Goal: Task Accomplishment & Management: Complete application form

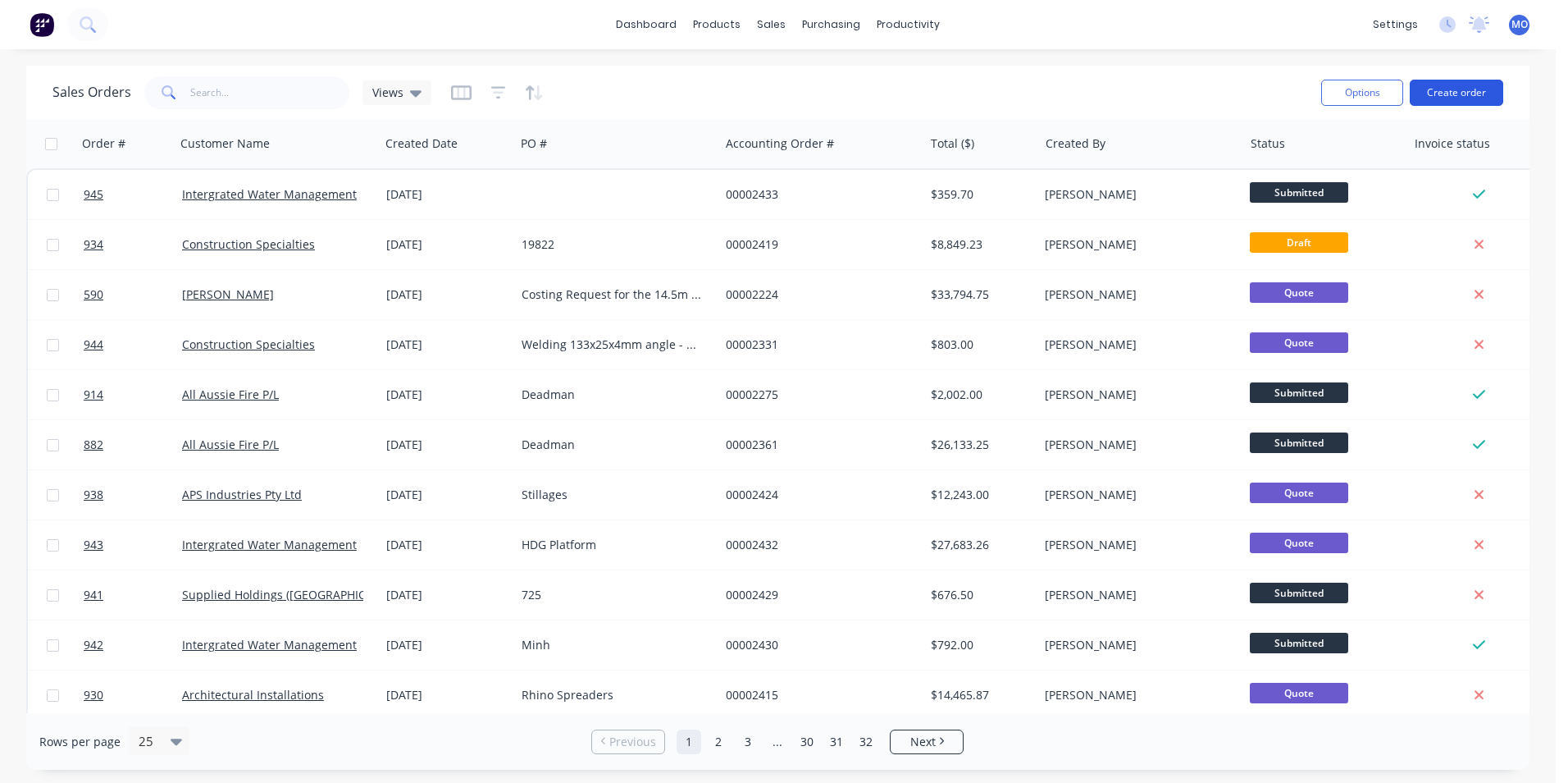
click at [1468, 88] on button "Create order" at bounding box center [1457, 93] width 94 height 27
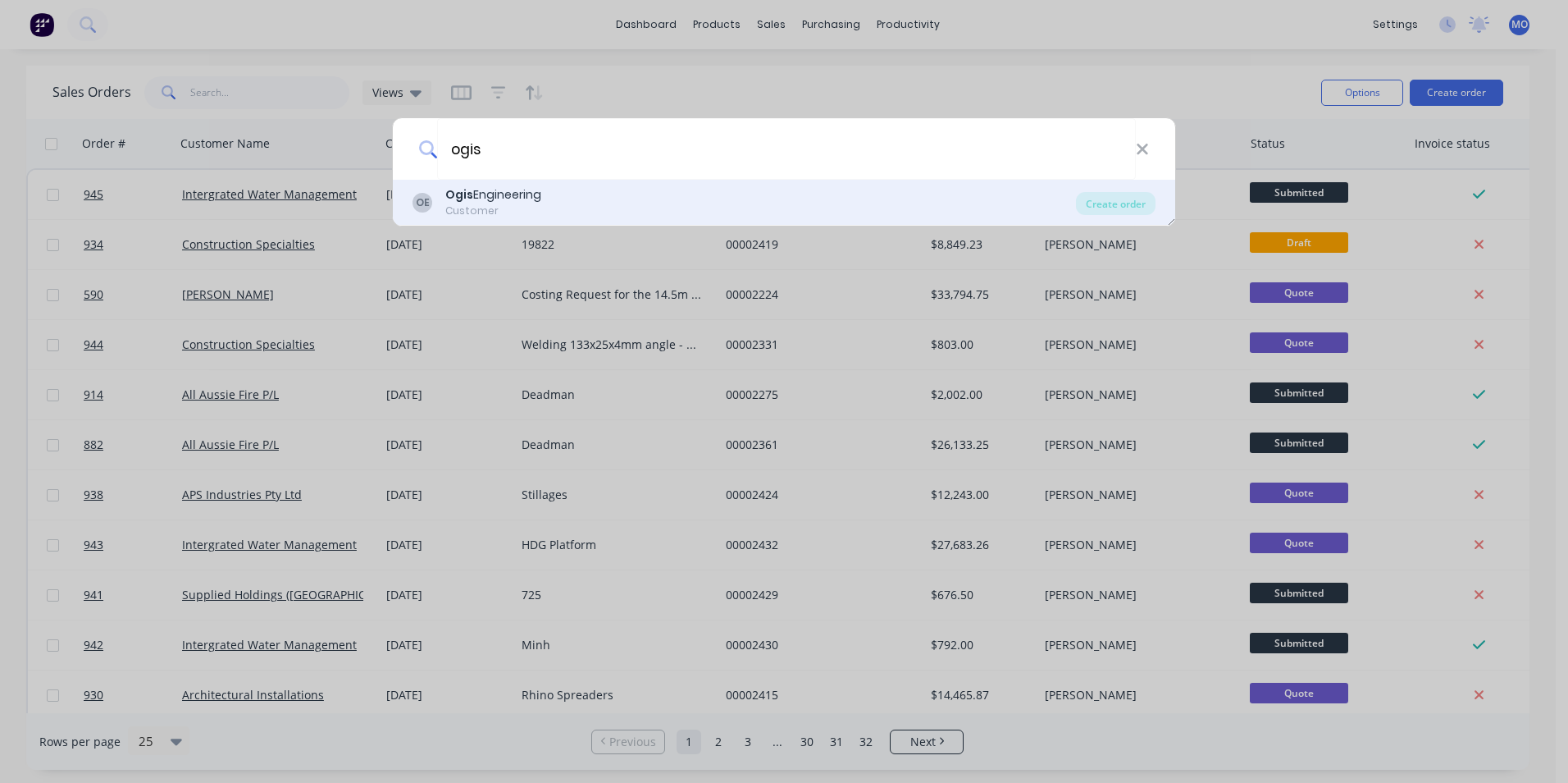
type input "ogis"
click at [635, 203] on div "OE Ogis Engineering Customer" at bounding box center [744, 202] width 663 height 32
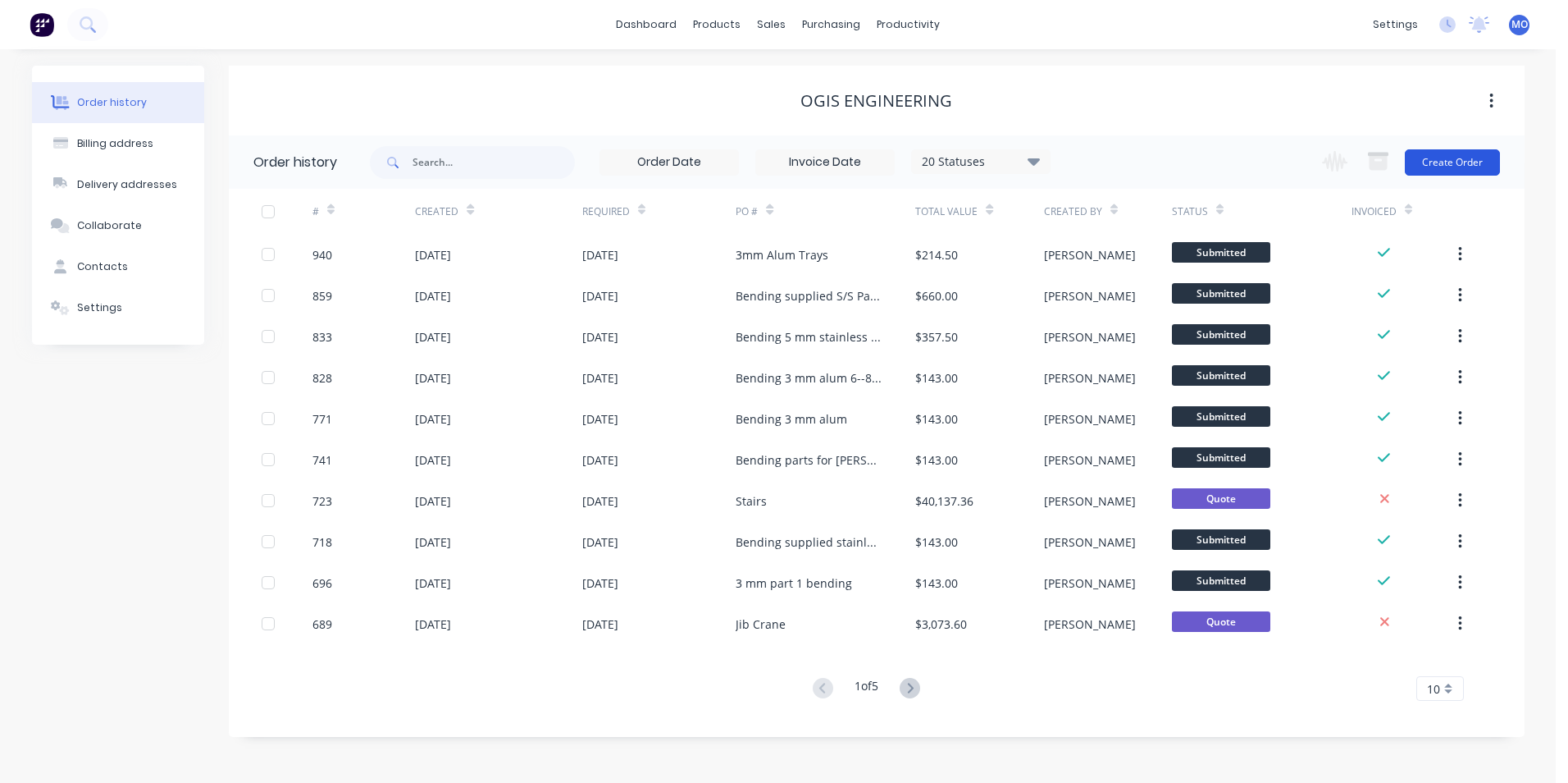
click at [1440, 171] on button "Create Order" at bounding box center [1452, 163] width 96 height 27
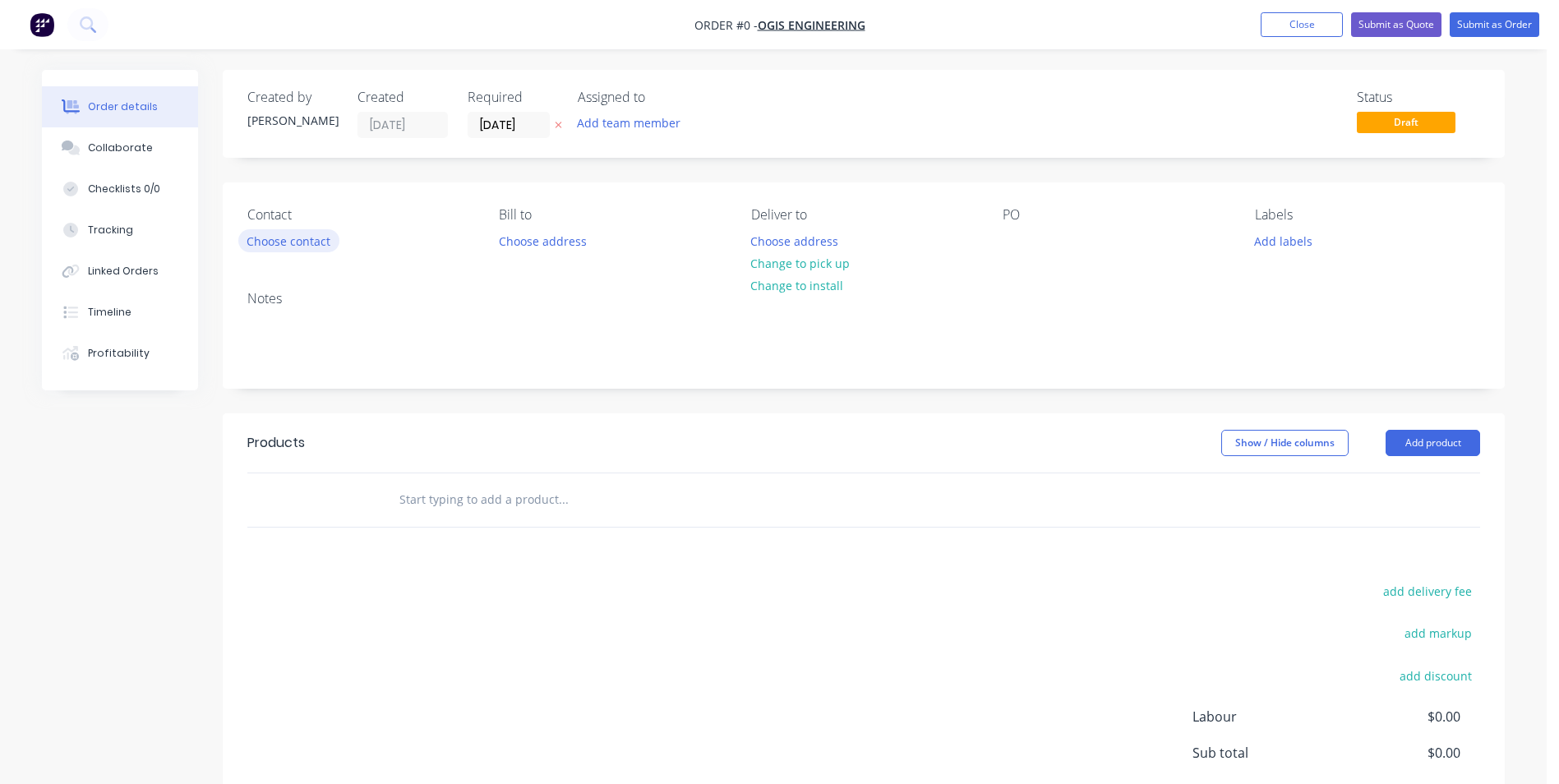
click at [331, 244] on button "Choose contact" at bounding box center [289, 240] width 101 height 22
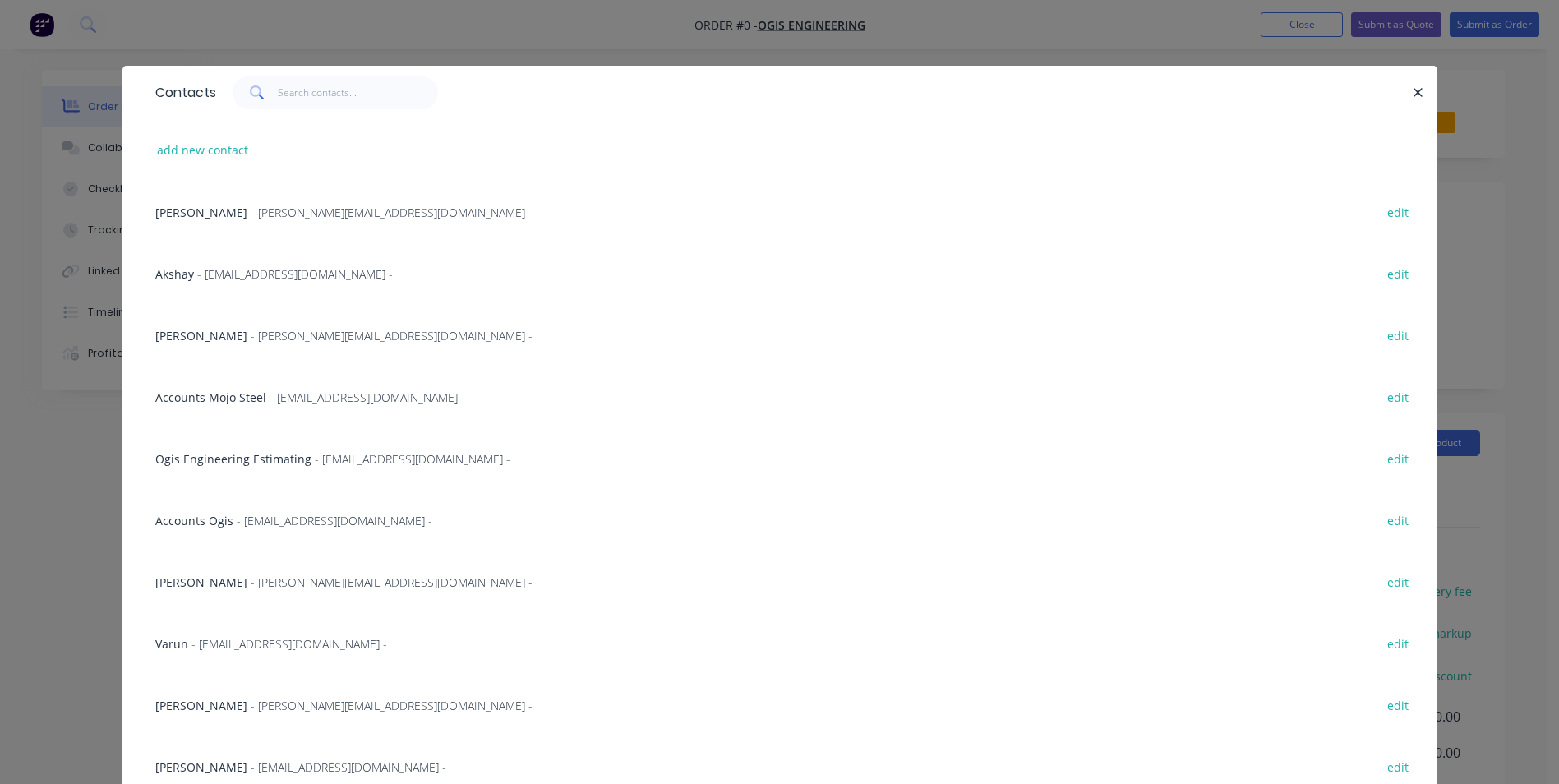
click at [220, 641] on span "- [EMAIL_ADDRESS][DOMAIN_NAME] -" at bounding box center [289, 644] width 196 height 16
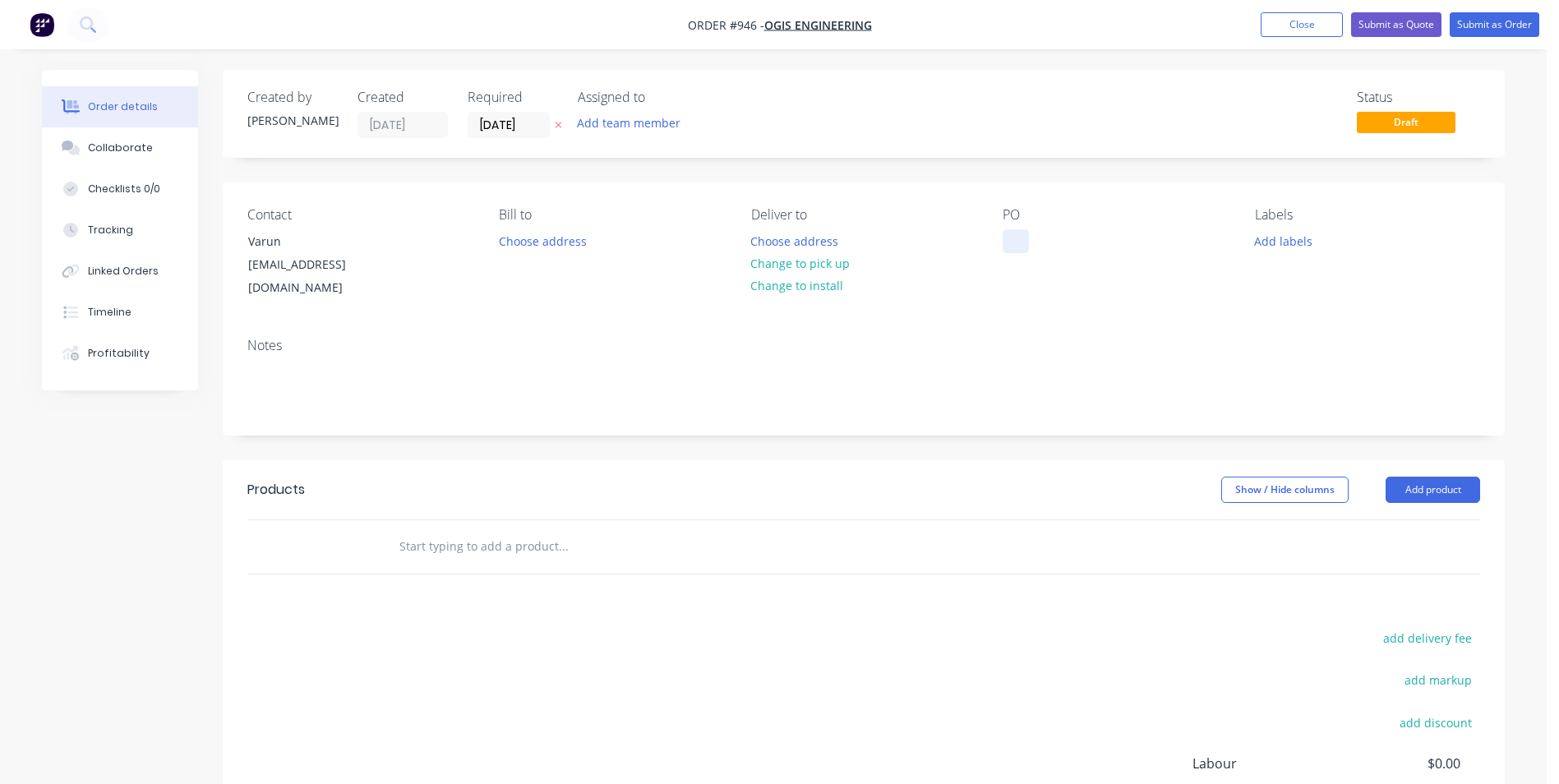
click at [1013, 243] on div at bounding box center [1016, 241] width 27 height 24
click at [1422, 477] on button "Add product" at bounding box center [1432, 490] width 95 height 27
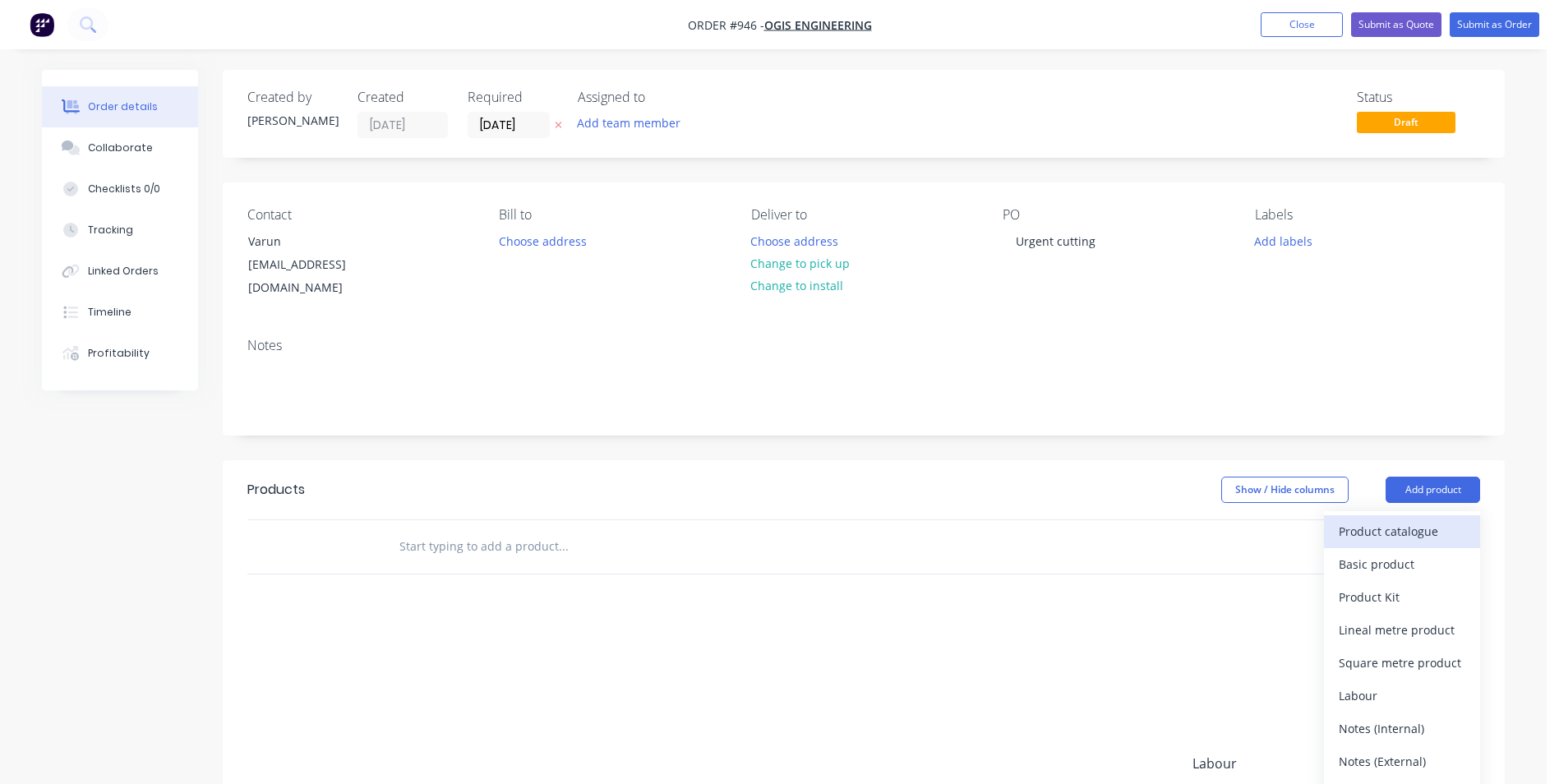
click at [1360, 519] on div "Product catalogue" at bounding box center [1401, 531] width 127 height 24
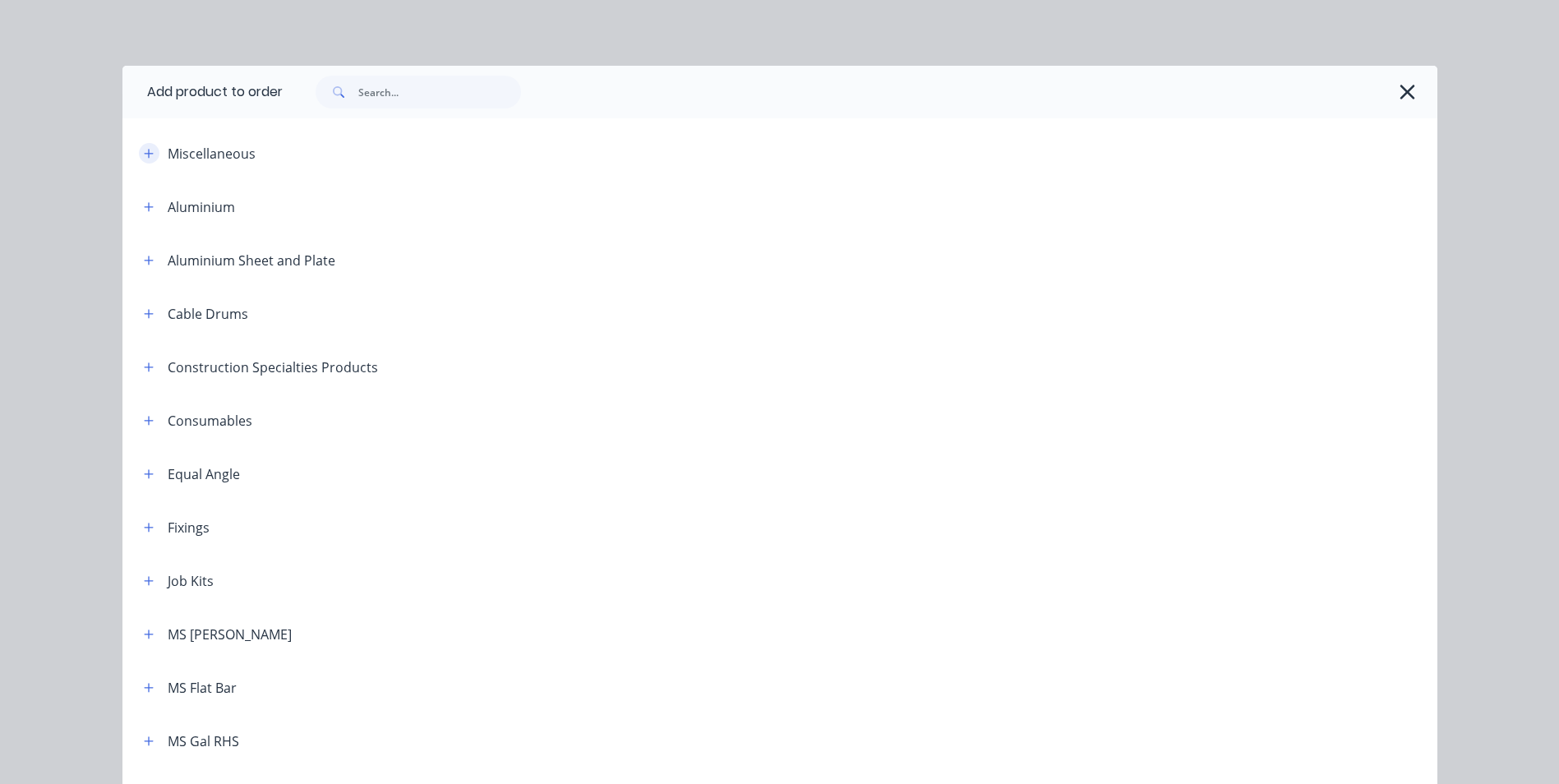
click at [144, 153] on icon "button" at bounding box center [148, 153] width 10 height 12
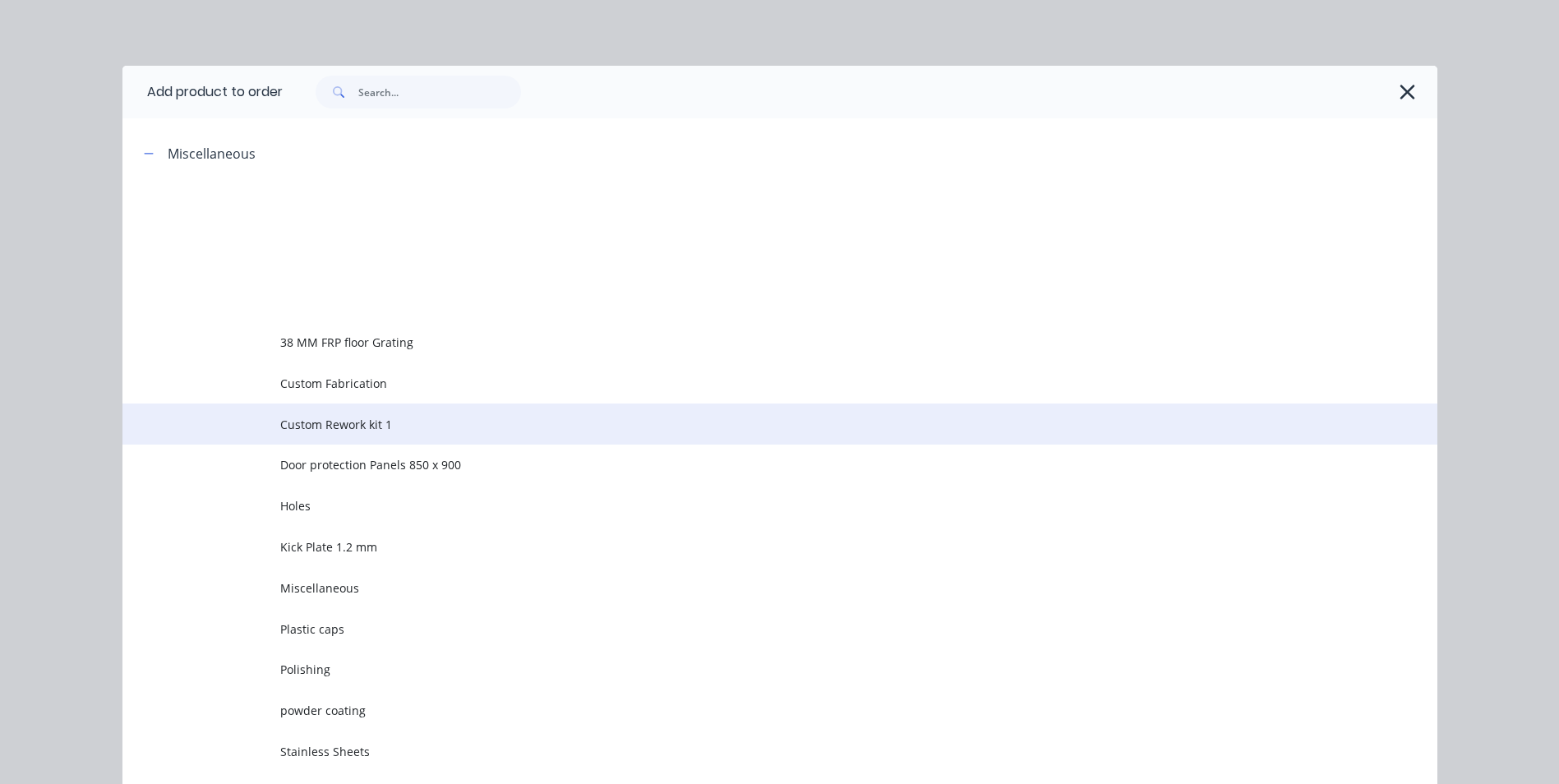
click at [313, 425] on span "Custom Rework kit 1" at bounding box center [743, 423] width 925 height 17
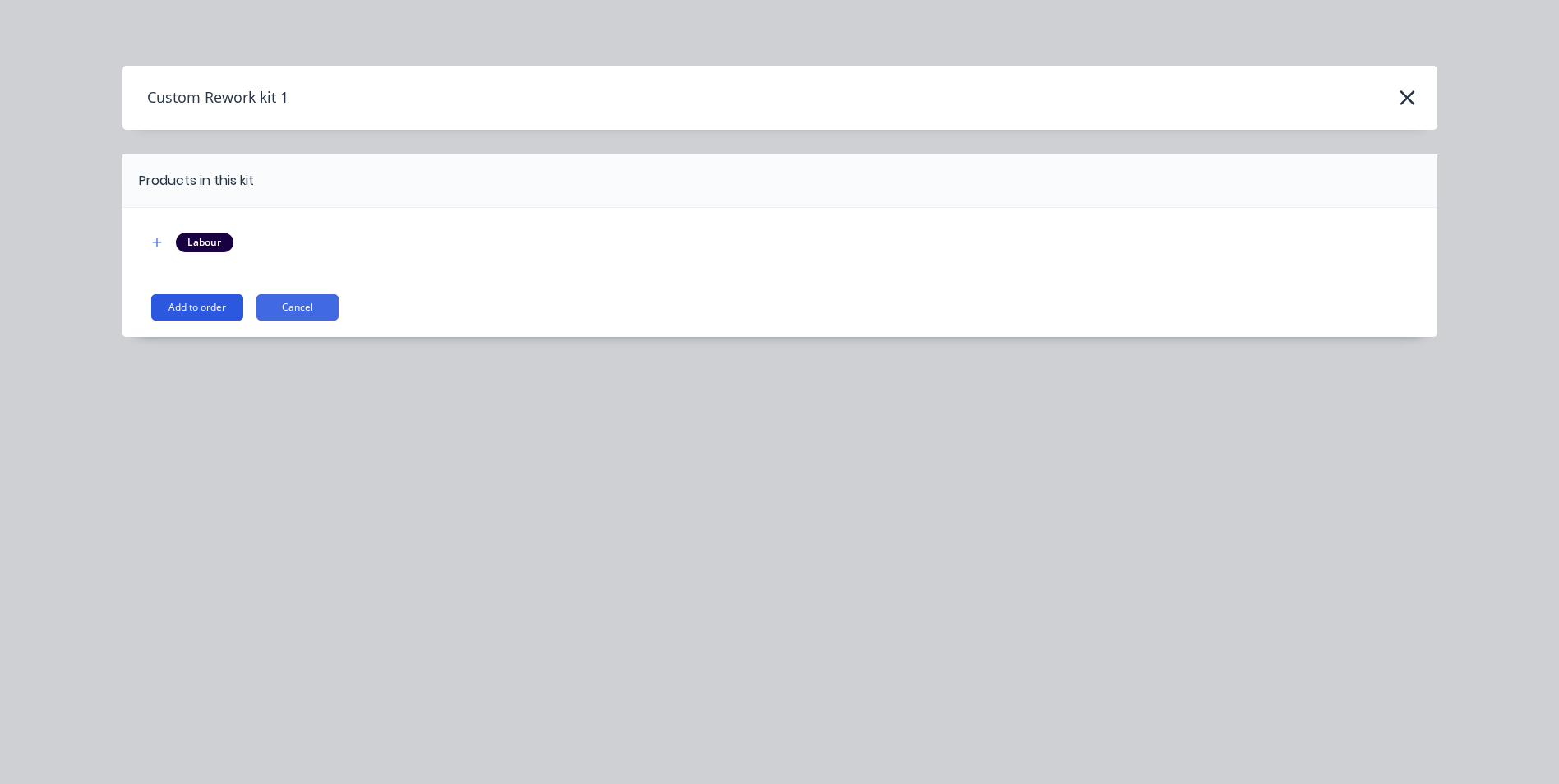
click at [208, 307] on button "Add to order" at bounding box center [198, 307] width 92 height 27
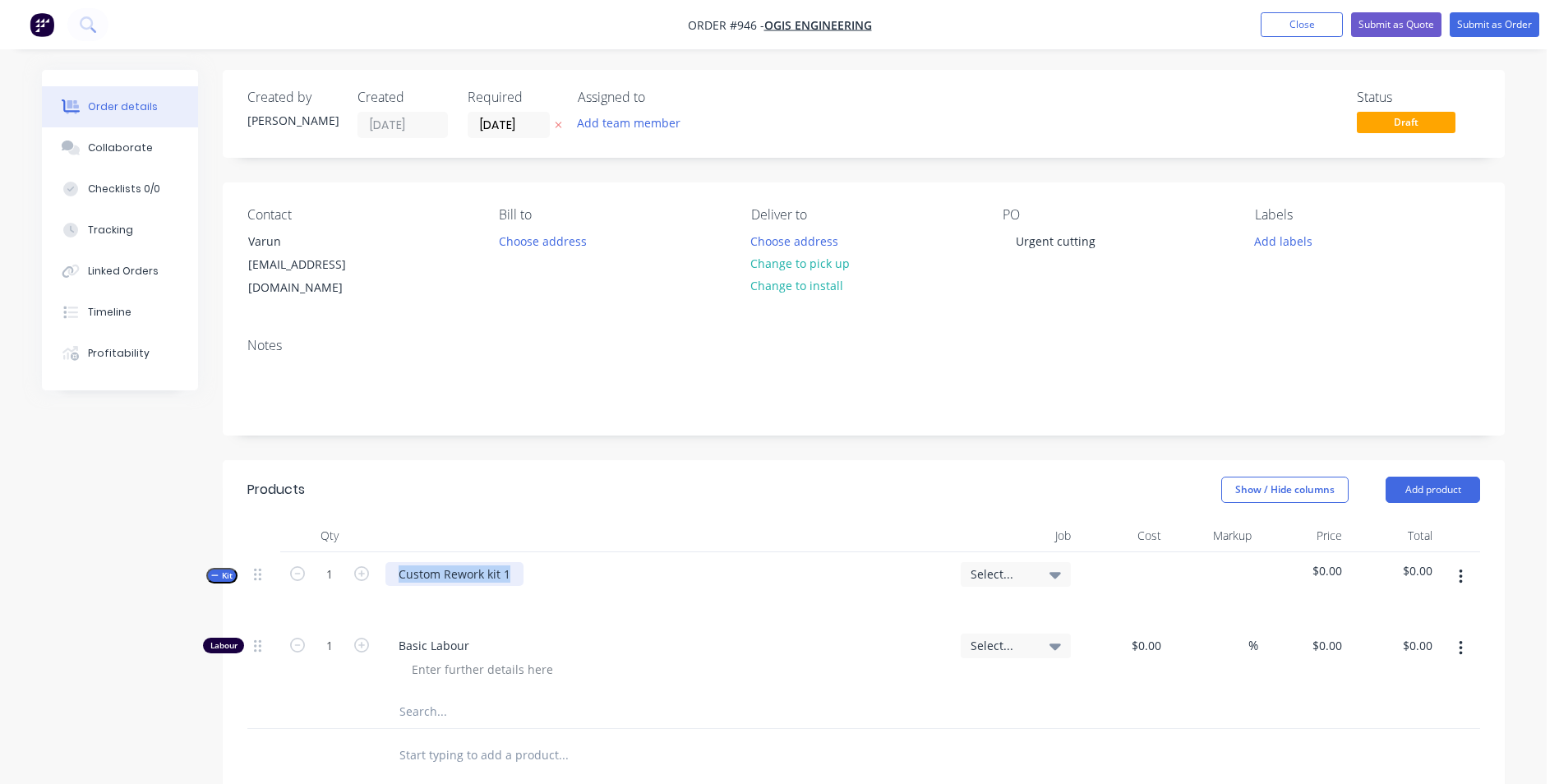
drag, startPoint x: 519, startPoint y: 560, endPoint x: 369, endPoint y: 539, distance: 151.5
click at [369, 552] on div "Kit 1 Custom Rework kit 1 Select... $0.00 $0.00" at bounding box center [863, 587] width 1233 height 72
click at [653, 562] on div "Urgent cutting supplied materials to cut plates" at bounding box center [527, 573] width 285 height 24
click at [410, 586] on div "575 x 136 and 625 x 136" at bounding box center [478, 597] width 158 height 24
click at [571, 586] on div "each set is 1 off 575 x 136 and 625 x 136" at bounding box center [522, 597] width 247 height 24
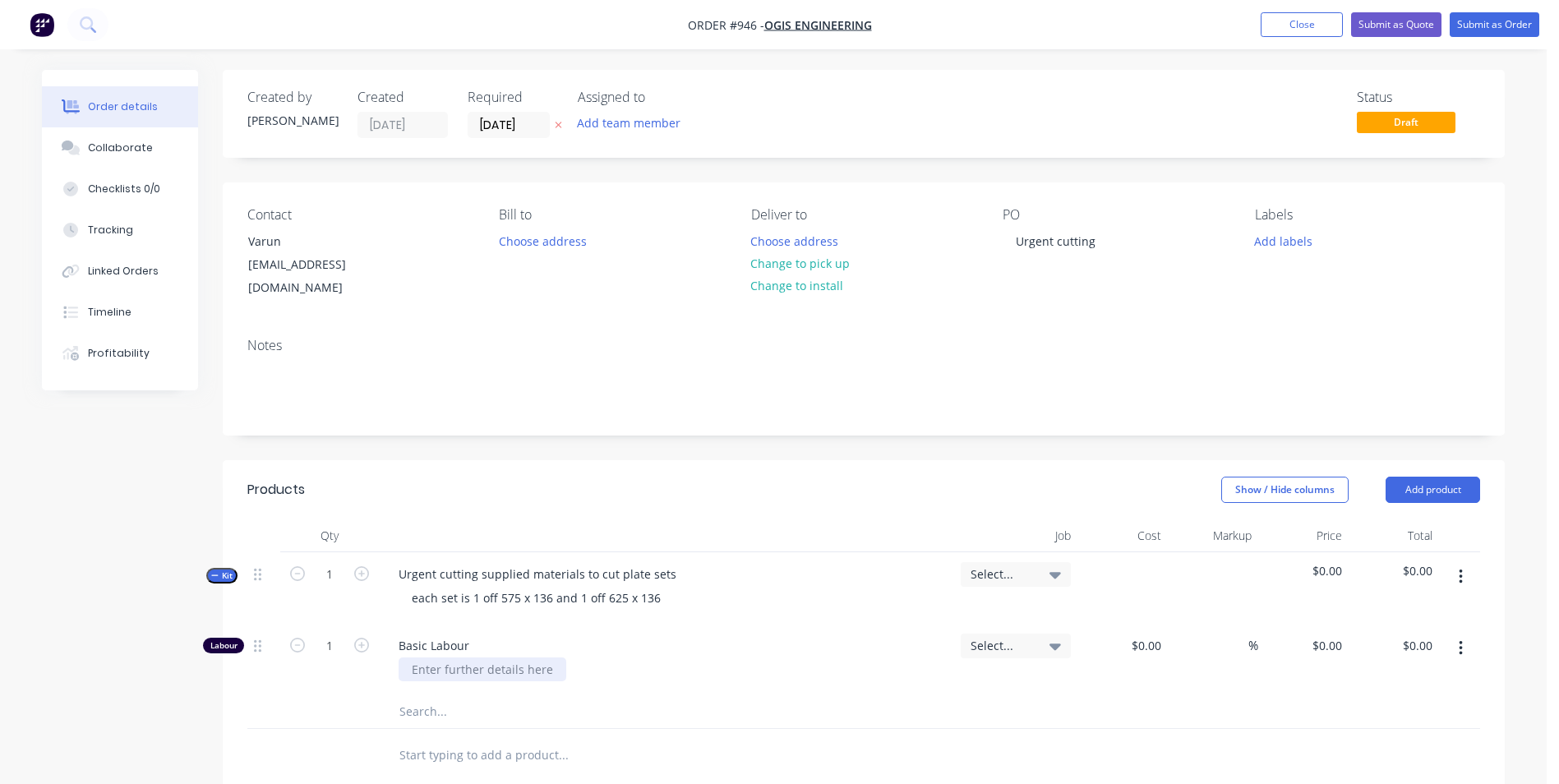
click at [428, 657] on div at bounding box center [482, 669] width 168 height 24
click at [335, 633] on input "1" at bounding box center [330, 646] width 43 height 25
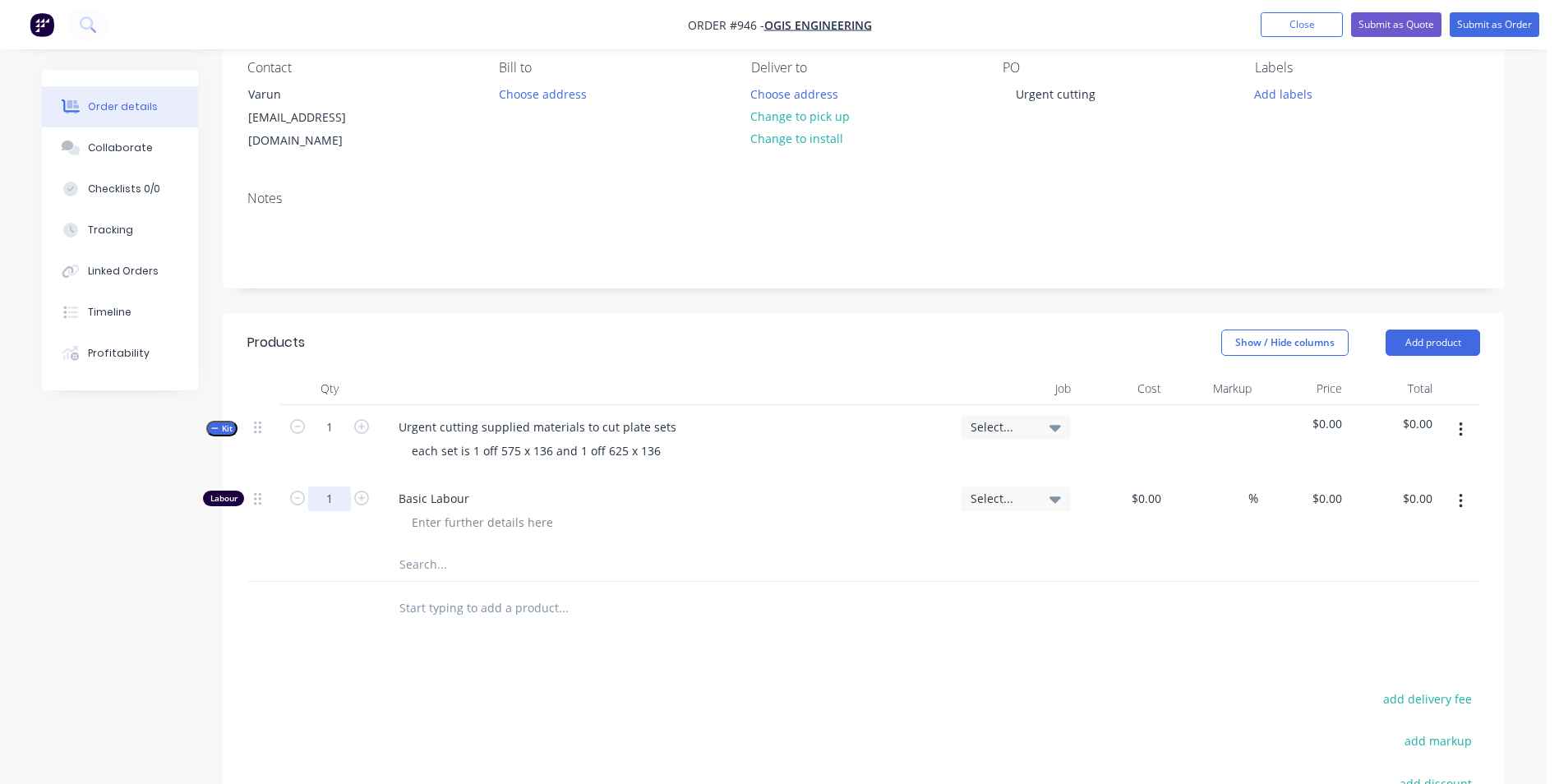
scroll to position [149, 0]
type input "1.5"
type input "$50.00"
type input "$75.00"
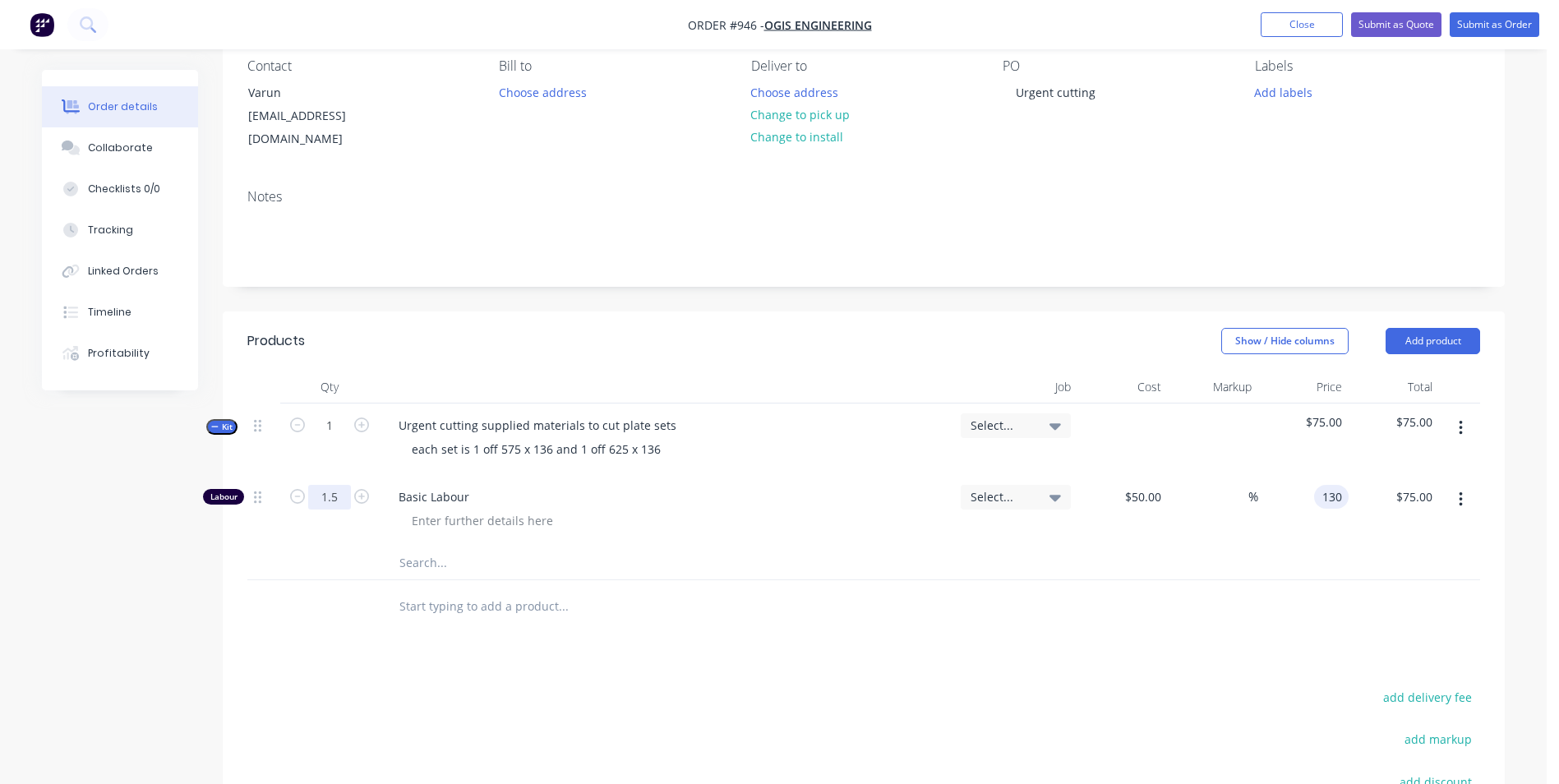
type input "130"
type input "160"
type input "$130.00"
type input "$195.00"
click at [337, 485] on input "1.5" at bounding box center [330, 497] width 43 height 25
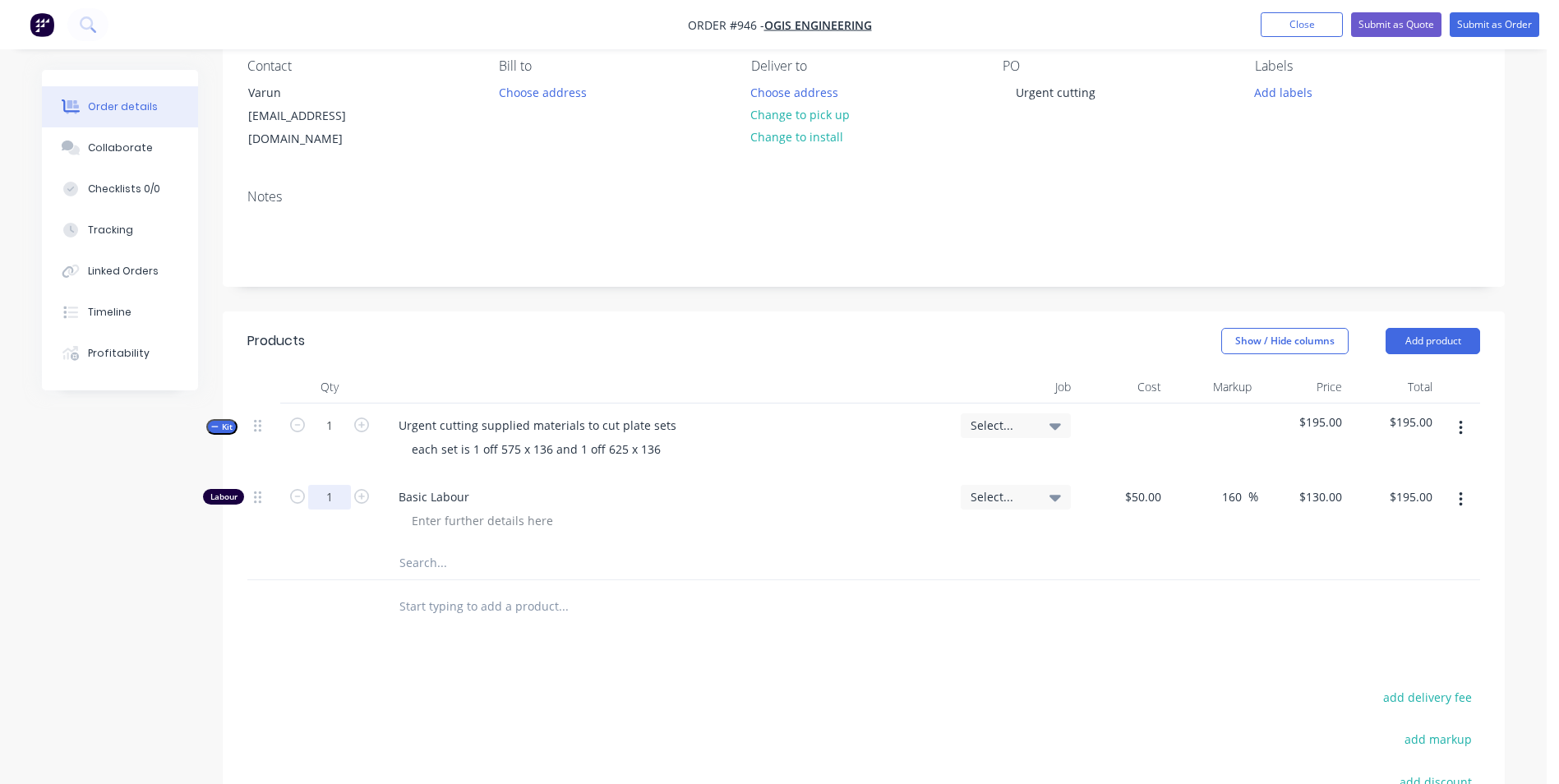
type input "1"
type input "$130.00"
click at [1231, 547] on div at bounding box center [863, 563] width 1233 height 34
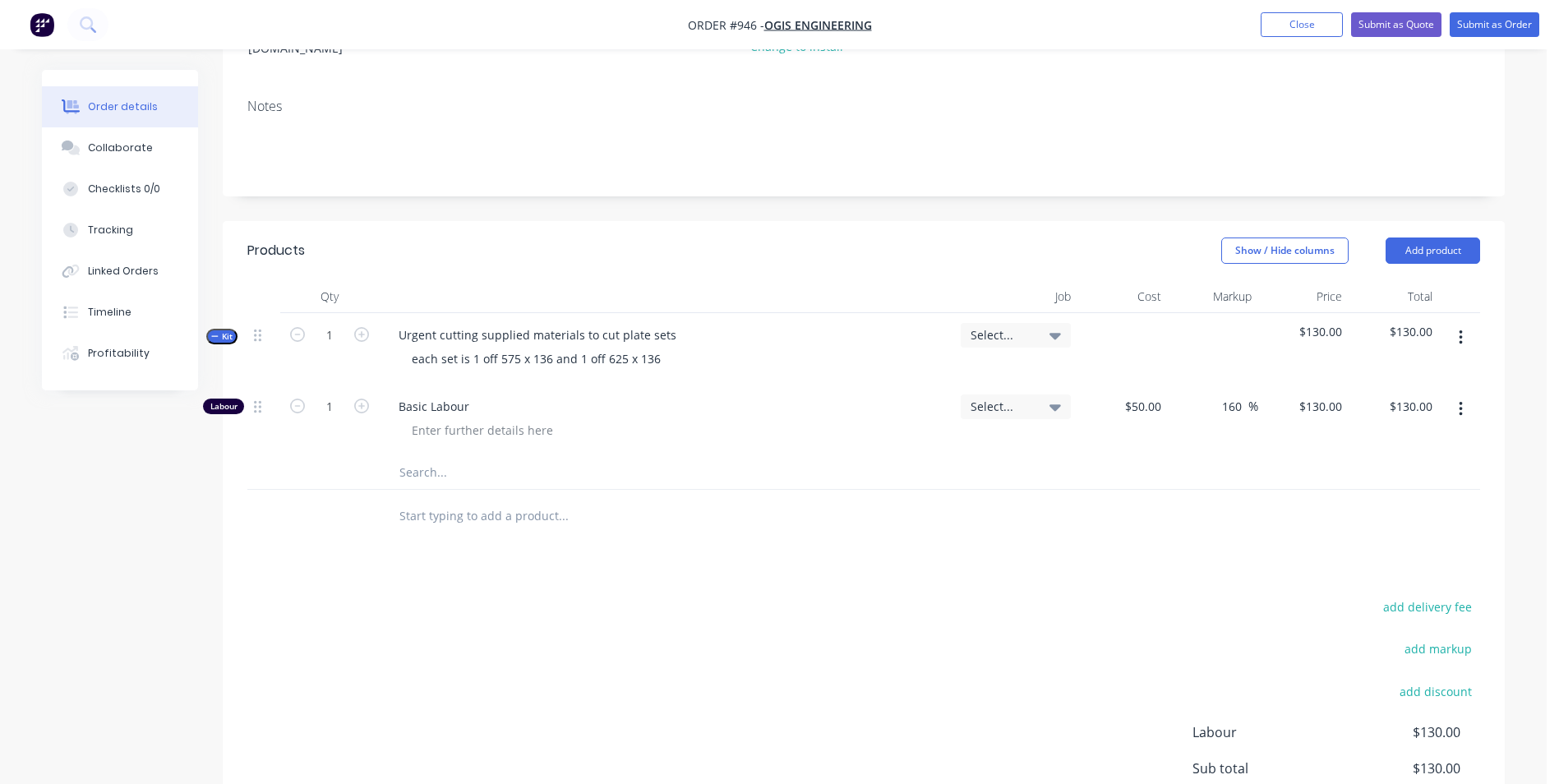
scroll to position [290, 0]
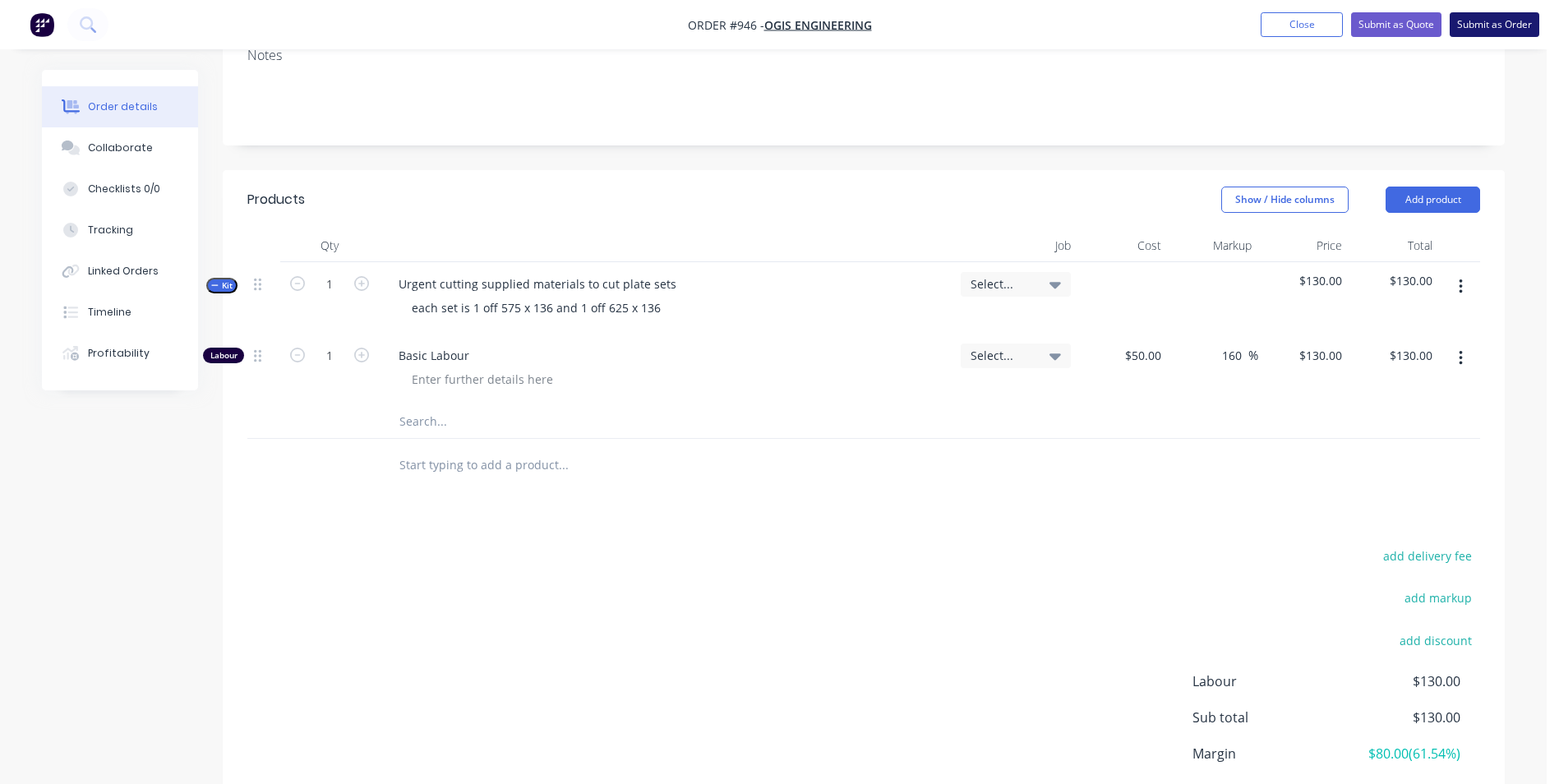
click at [1501, 27] on button "Submit as Order" at bounding box center [1494, 25] width 90 height 25
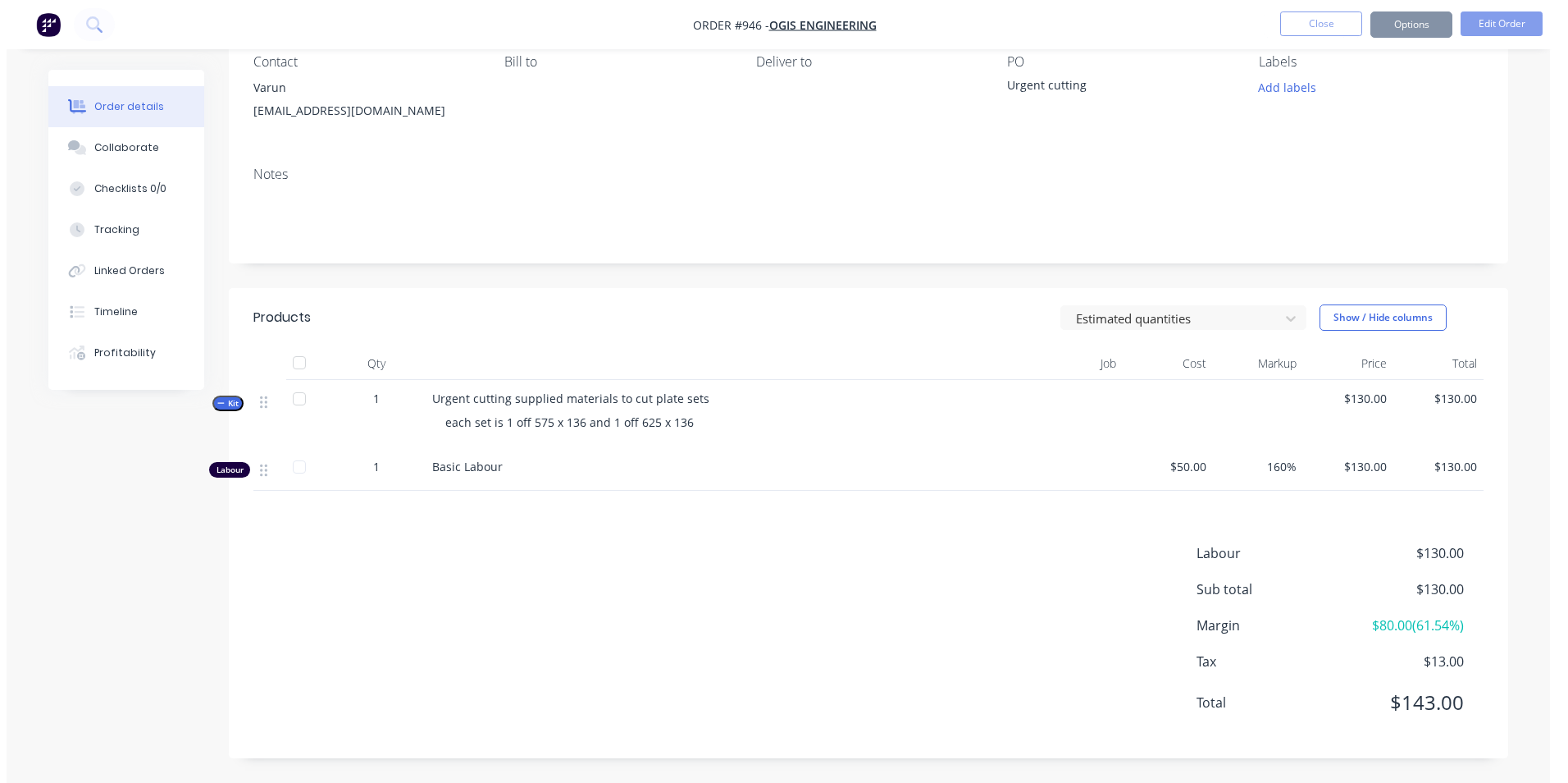
scroll to position [0, 0]
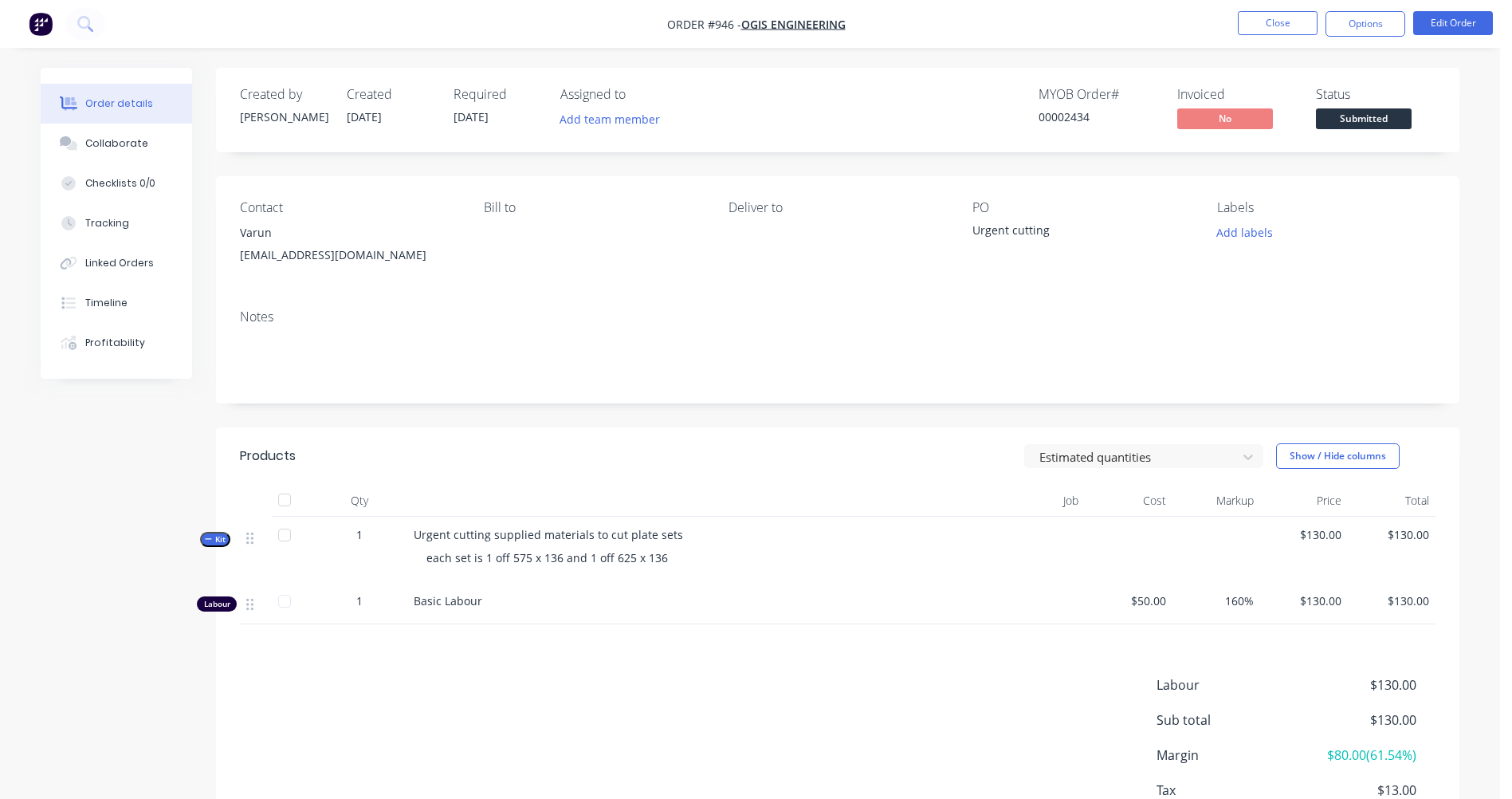
click at [0, 341] on html "Order #946 - Ogis Engineering Close Options Edit Order Order details Collaborat…" at bounding box center [756, 454] width 1512 height 908
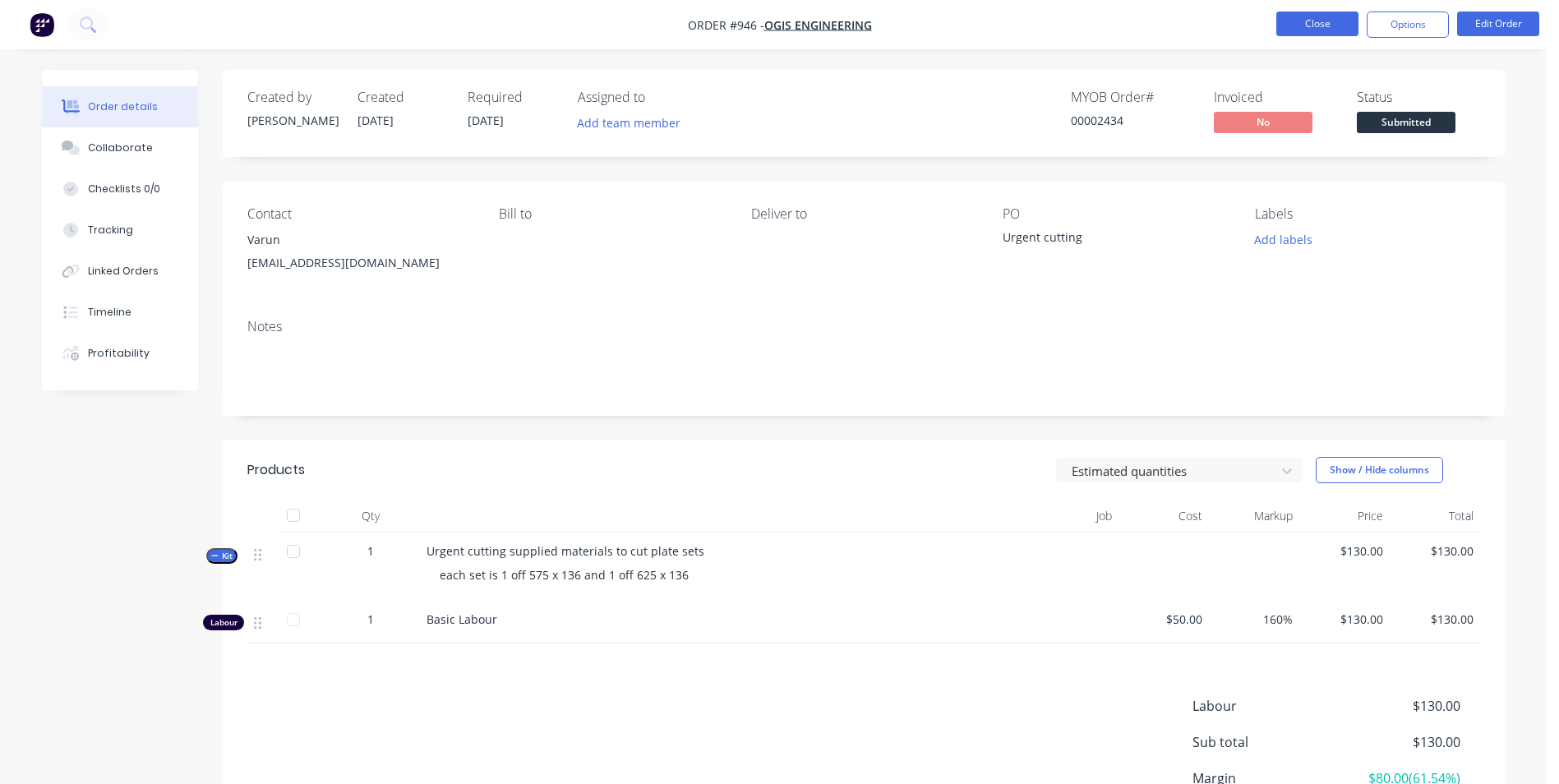
click at [1311, 34] on button "Close" at bounding box center [1317, 24] width 82 height 25
